Goal: Find specific page/section

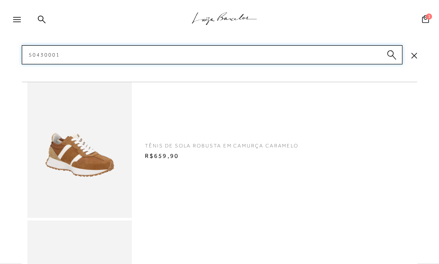
type input "50430001"
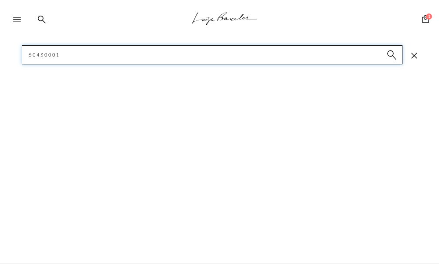
drag, startPoint x: 74, startPoint y: 58, endPoint x: 0, endPoint y: 51, distance: 73.8
click at [0, 0] on div ".a{fill-rule:evenodd;stroke:#000!important;stroke-width:0!important;} Faça logi…" at bounding box center [219, 0] width 439 height 0
type input "12530117"
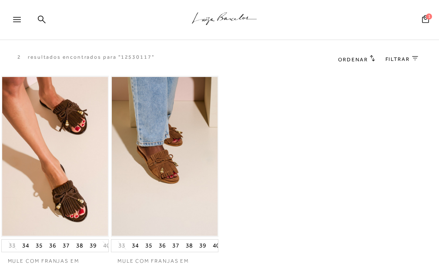
click at [34, 22] on div ".a{fill-rule:evenodd;stroke:#000!important;stroke-width:0!important;}" at bounding box center [234, 20] width 410 height 40
click at [45, 19] on icon at bounding box center [42, 19] width 8 height 8
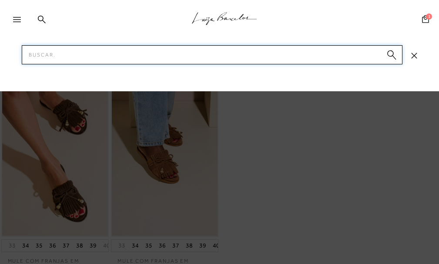
click at [60, 57] on input "Pesquisar" at bounding box center [212, 54] width 380 height 19
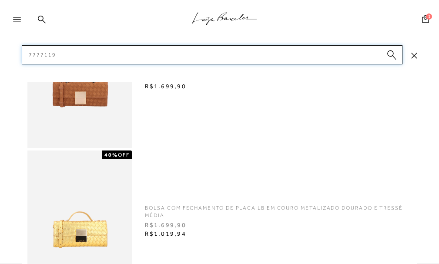
click at [76, 55] on input "7777119" at bounding box center [212, 54] width 380 height 19
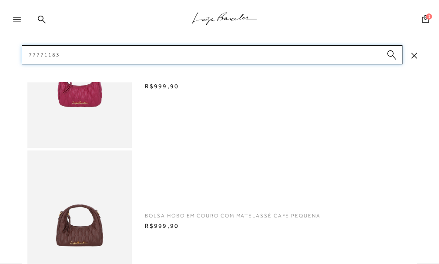
click at [84, 53] on input "77771183" at bounding box center [212, 54] width 380 height 19
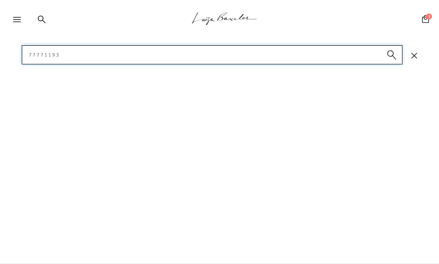
click at [138, 51] on input "77771193" at bounding box center [212, 54] width 380 height 19
click at [78, 56] on input "77771193" at bounding box center [212, 54] width 380 height 19
click at [75, 50] on input "77771193" at bounding box center [212, 54] width 380 height 19
type input "77771193"
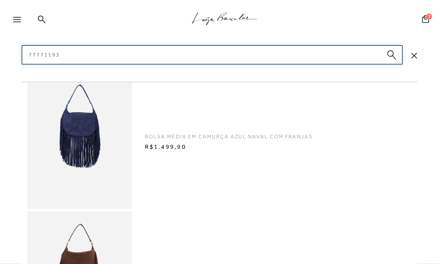
scroll to position [0, 0]
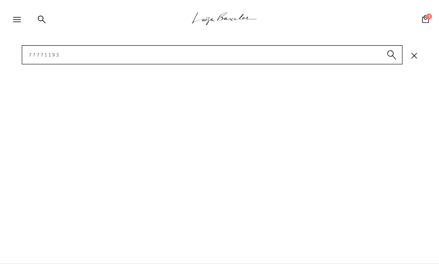
click at [257, 223] on div ".a{fill-rule:evenodd;stroke:#000!important;stroke-width:0!important;} Faça logi…" at bounding box center [219, 132] width 439 height 264
